Goal: Find specific page/section: Find specific page/section

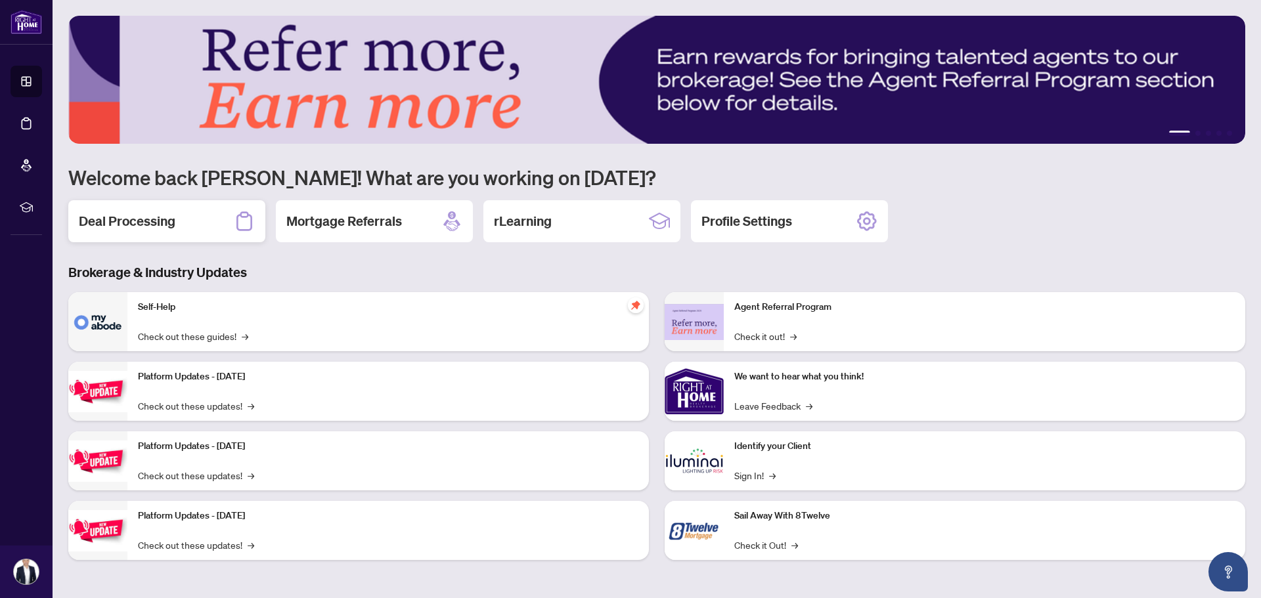
click at [181, 216] on div "Deal Processing" at bounding box center [166, 221] width 197 height 42
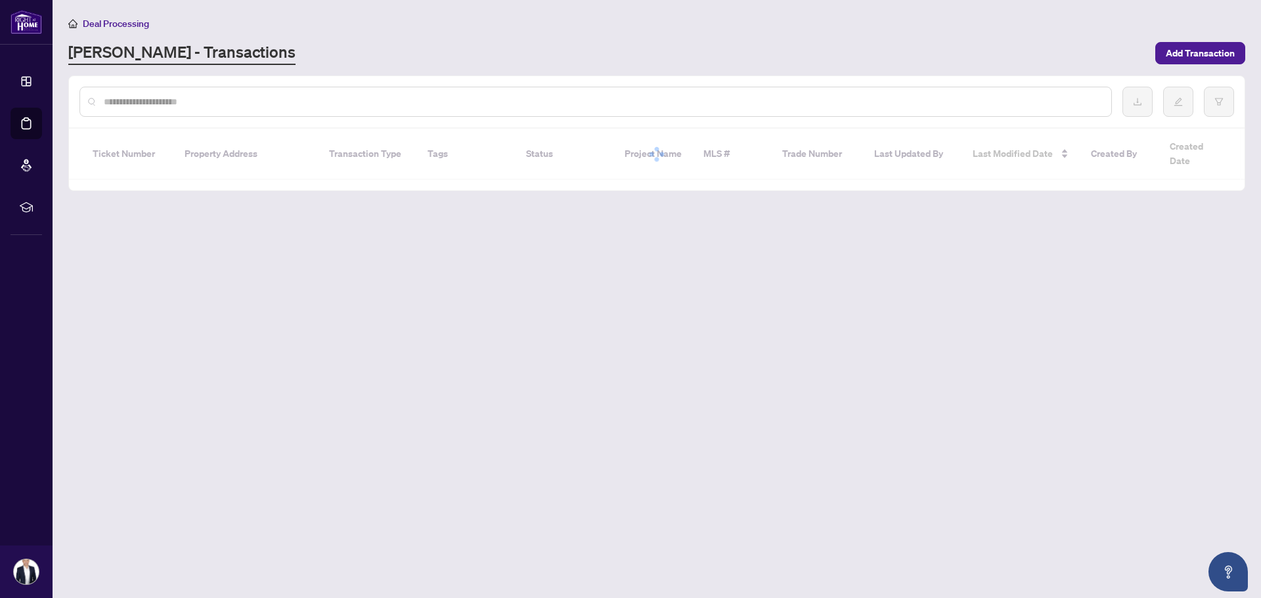
click at [319, 91] on div at bounding box center [595, 102] width 1032 height 30
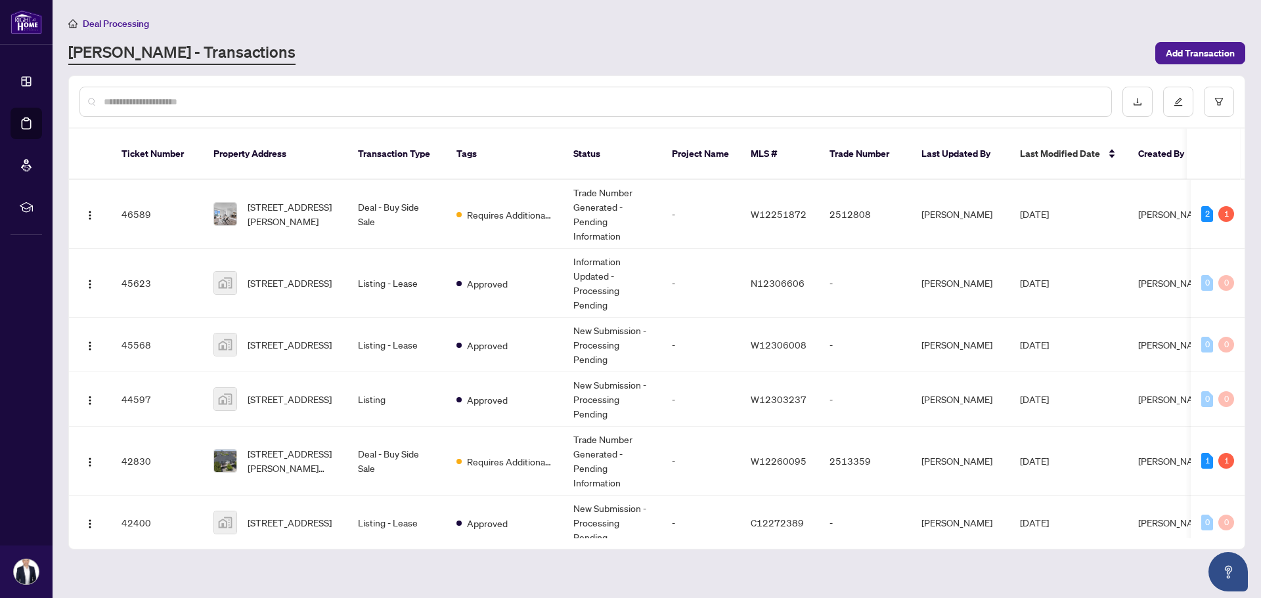
click at [317, 98] on input "text" at bounding box center [602, 102] width 997 height 14
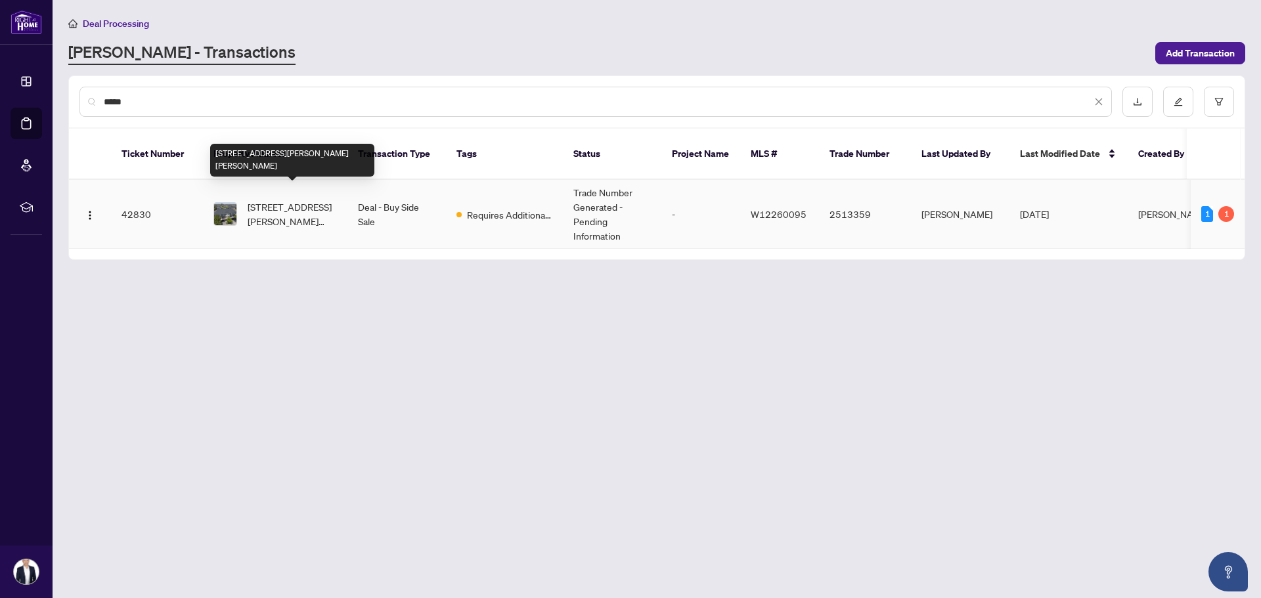
type input "*****"
click at [326, 200] on span "[STREET_ADDRESS][PERSON_NAME][PERSON_NAME]" at bounding box center [292, 214] width 89 height 29
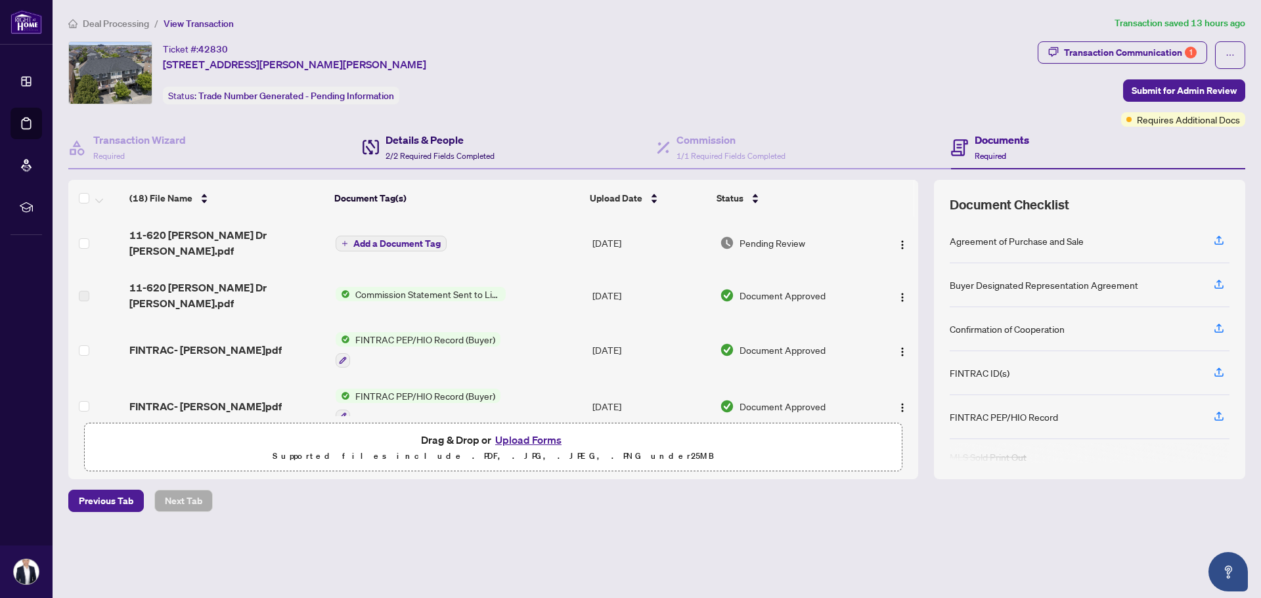
click at [432, 142] on h4 "Details & People" at bounding box center [440, 140] width 109 height 16
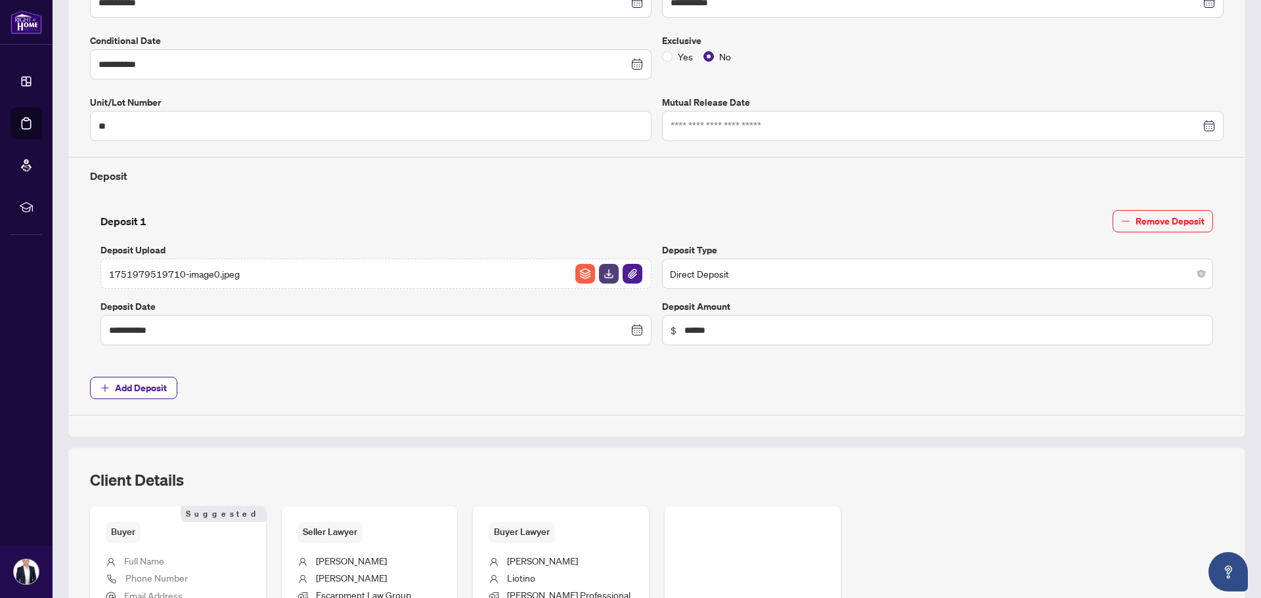
scroll to position [460, 0]
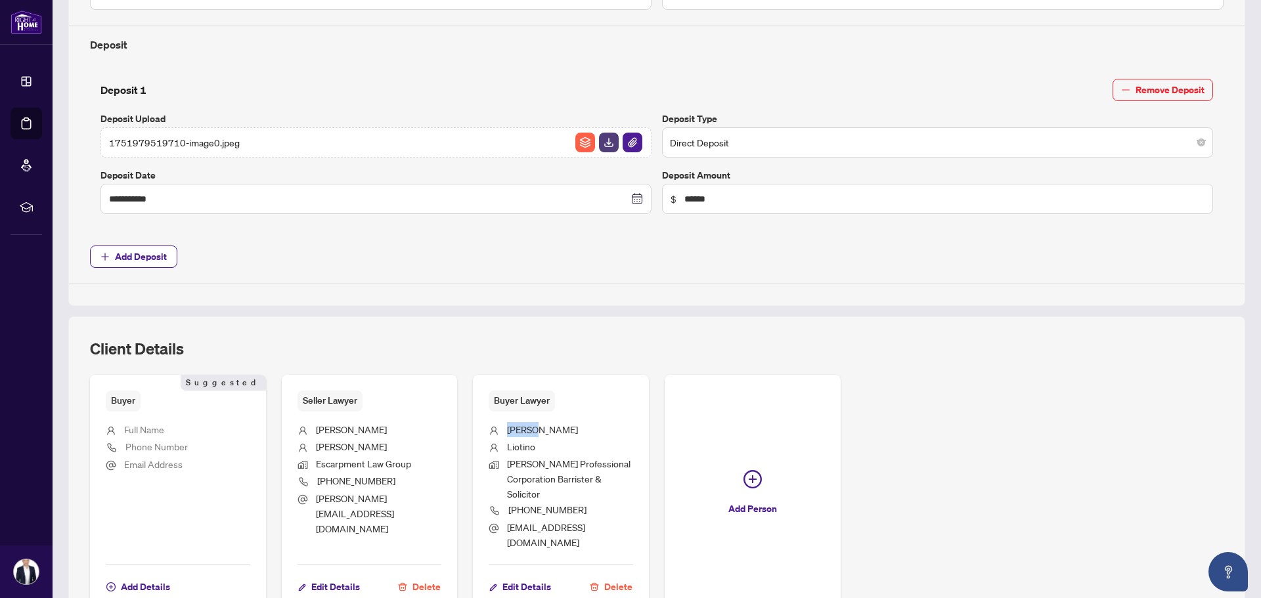
drag, startPoint x: 504, startPoint y: 429, endPoint x: 536, endPoint y: 433, distance: 32.4
click at [536, 433] on li "[PERSON_NAME]" at bounding box center [561, 430] width 144 height 17
copy span "[PERSON_NAME]"
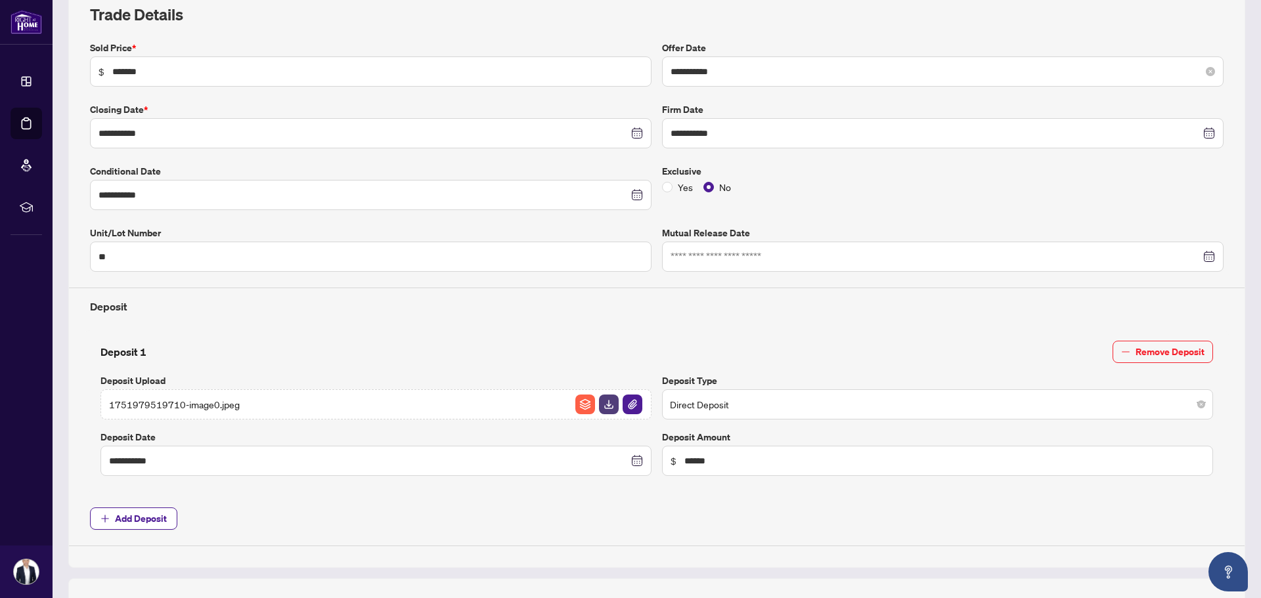
scroll to position [197, 0]
